Goal: Information Seeking & Learning: Learn about a topic

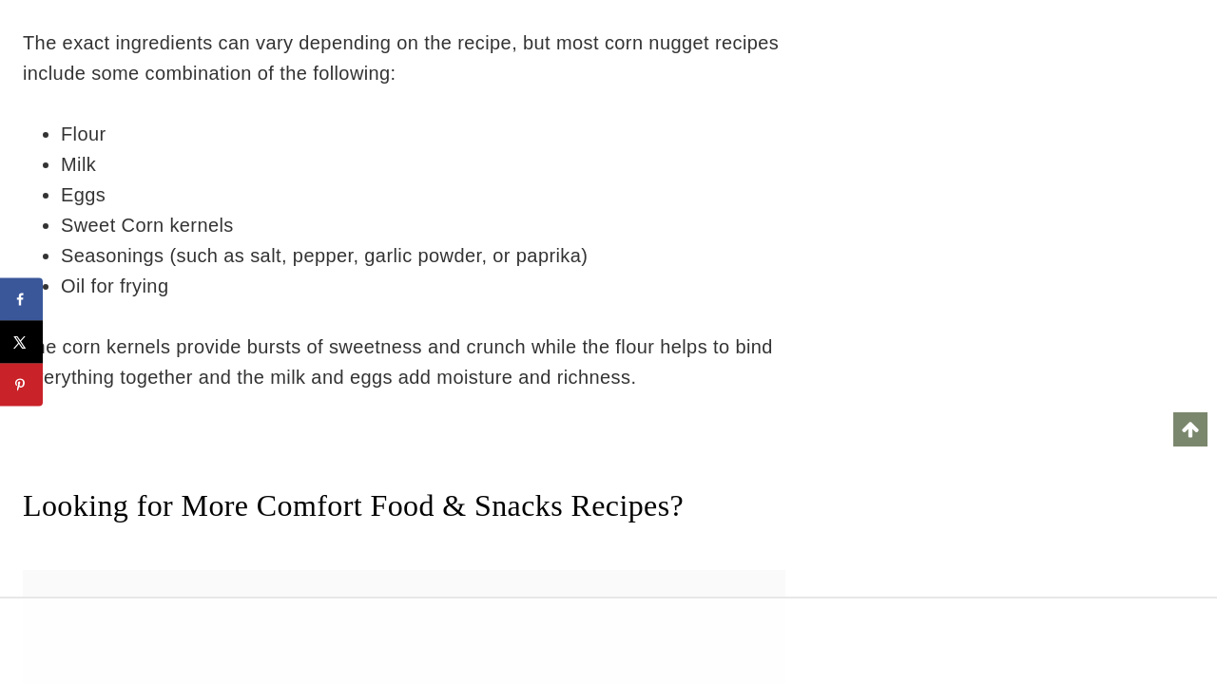
scroll to position [13794, 0]
